Goal: Check status: Check status

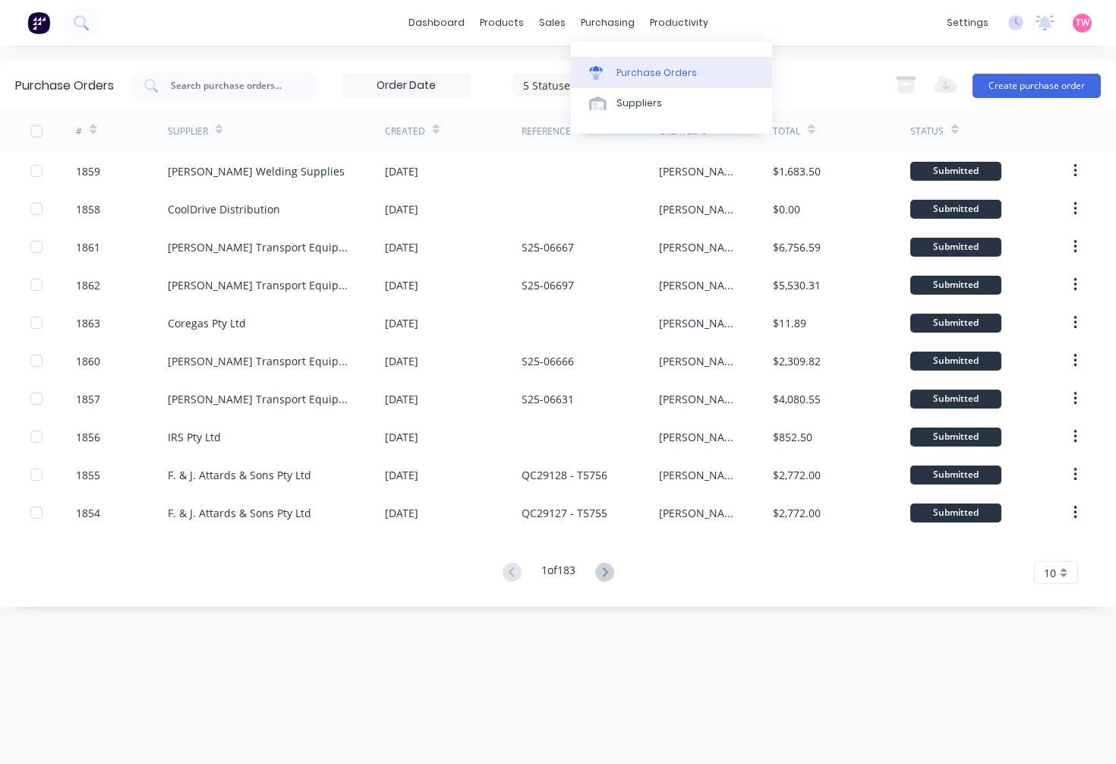
click at [645, 74] on div "Purchase Orders" at bounding box center [656, 73] width 80 height 14
click at [254, 87] on input "text" at bounding box center [232, 85] width 126 height 15
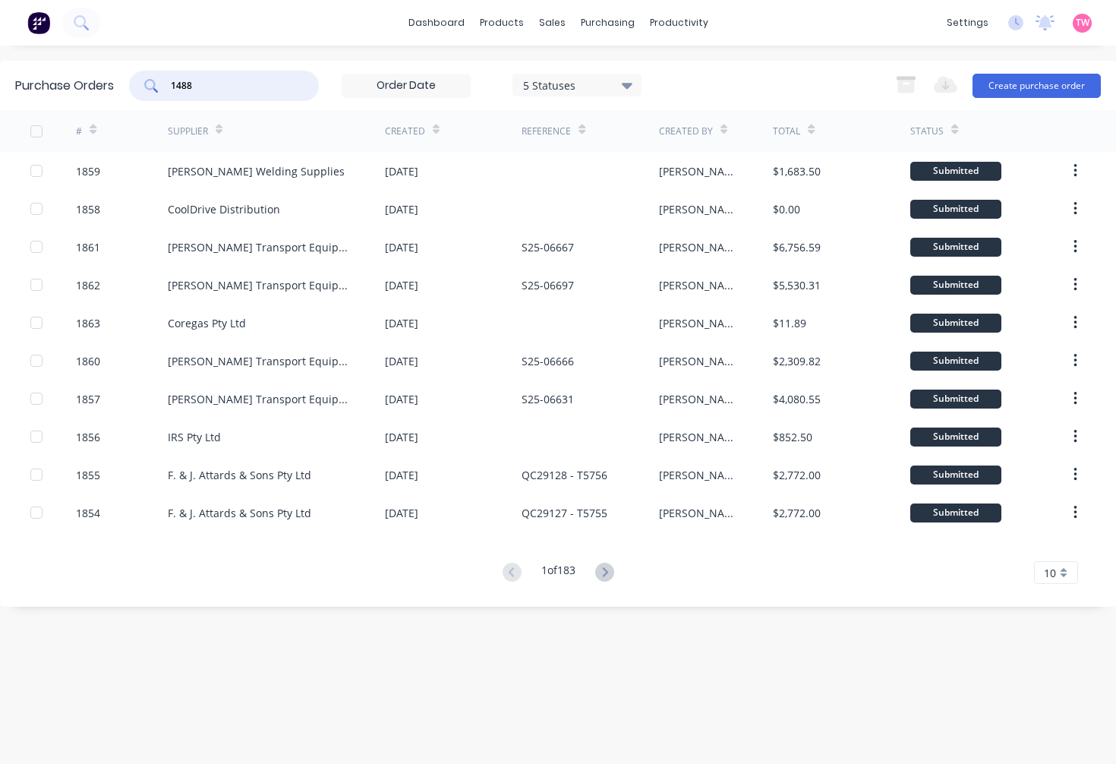
type input "1488"
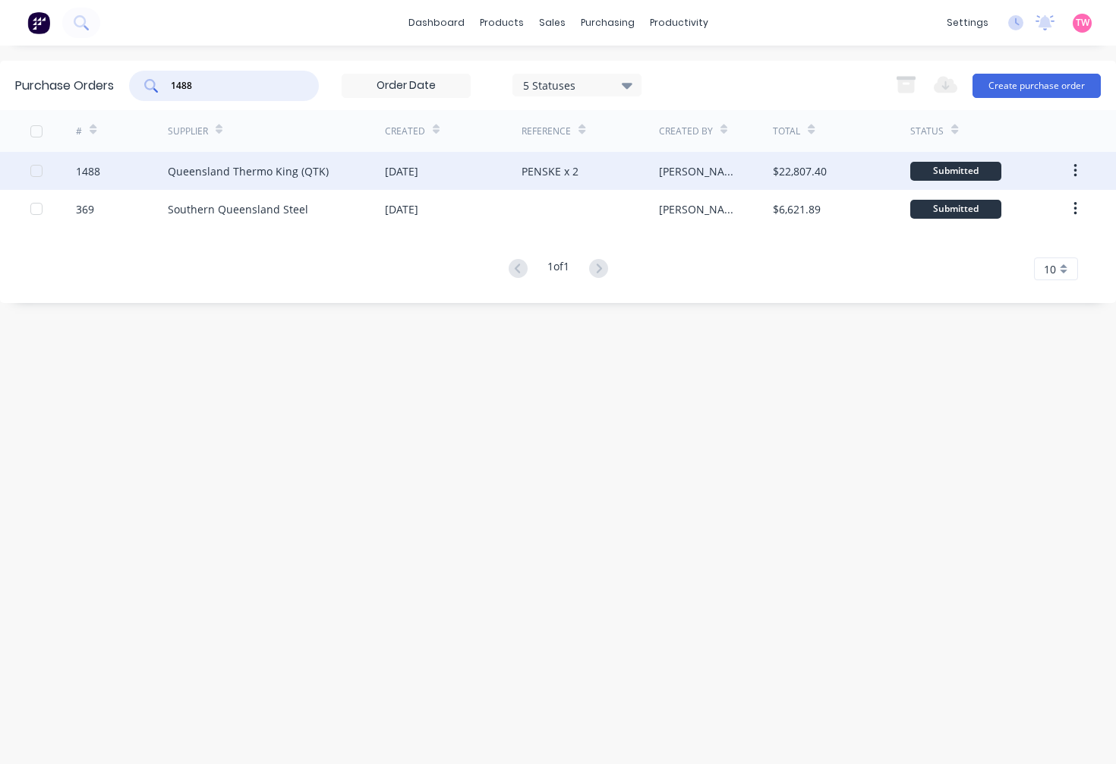
click at [99, 172] on div "1488" at bounding box center [88, 171] width 24 height 16
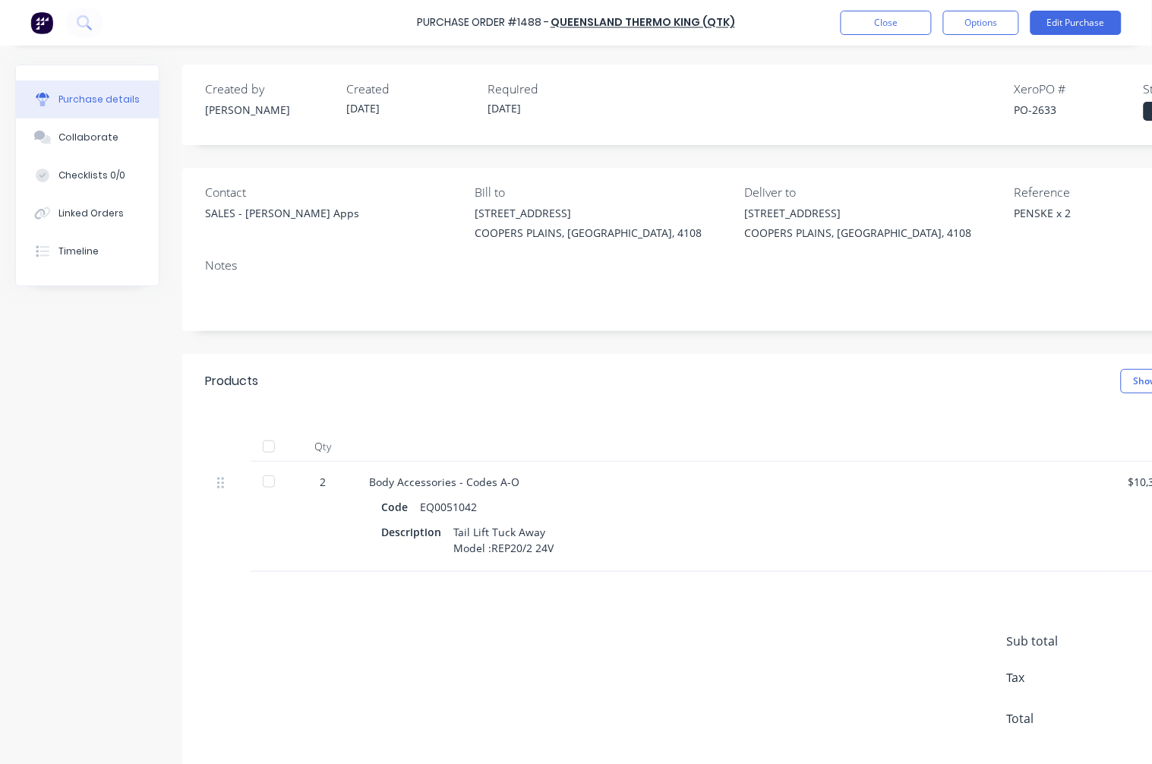
type textarea "x"
click at [1045, 111] on div "PO-2633" at bounding box center [1078, 110] width 129 height 16
copy div "2633"
